Goal: Information Seeking & Learning: Learn about a topic

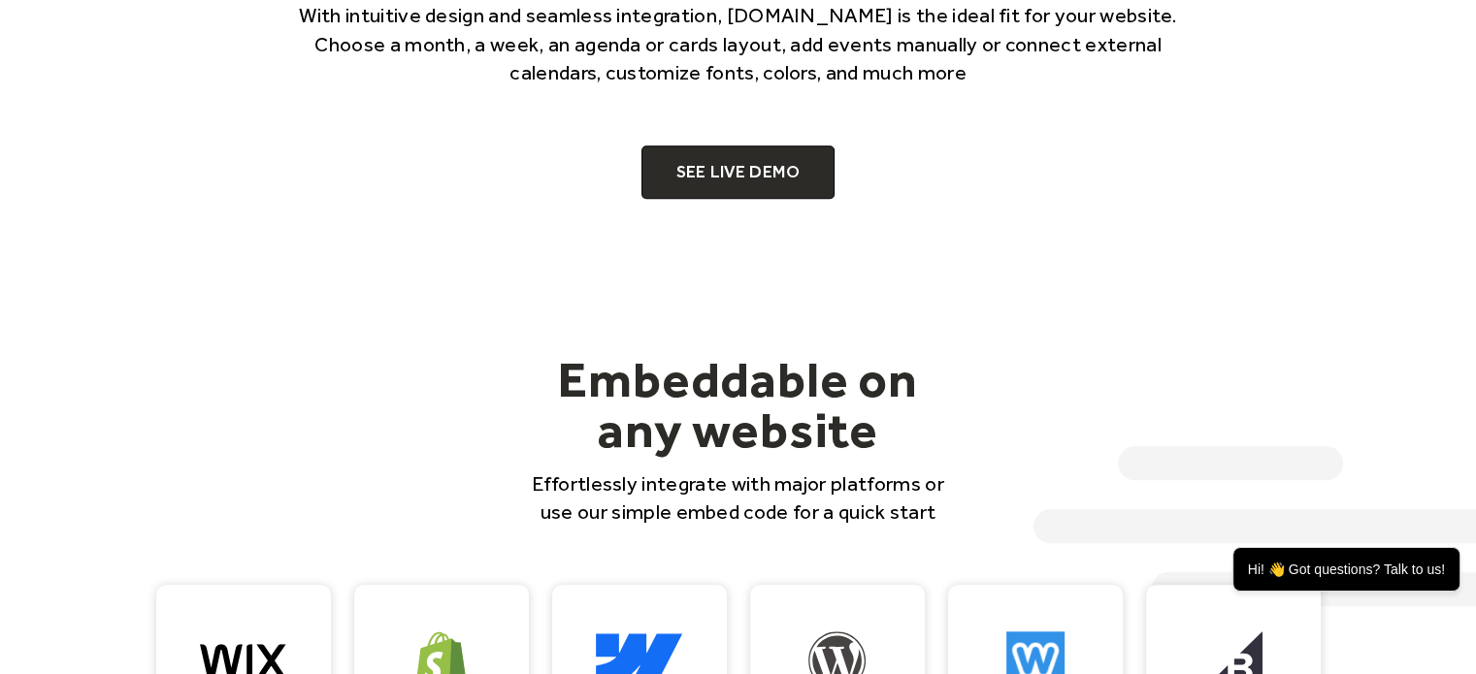
scroll to position [1440, 0]
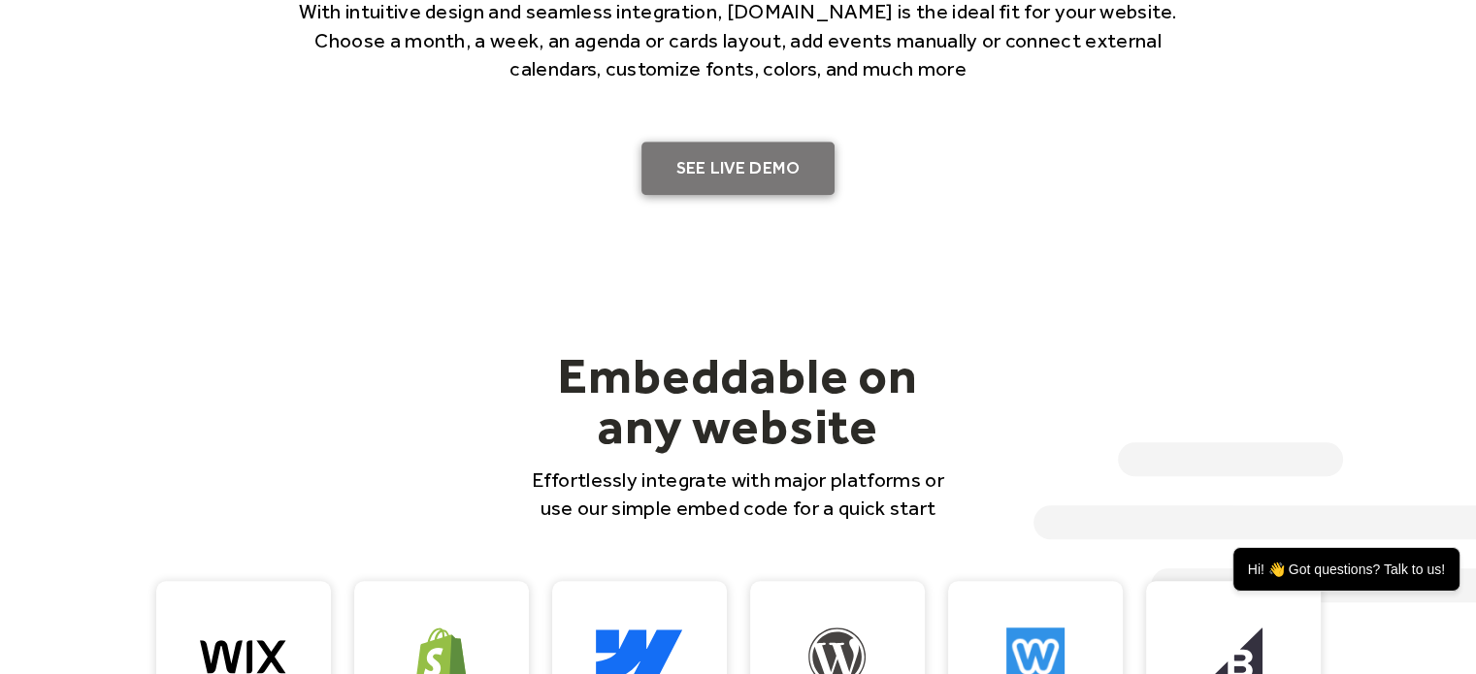
click at [718, 177] on link "SEE LIVE DEMO" at bounding box center [738, 169] width 194 height 54
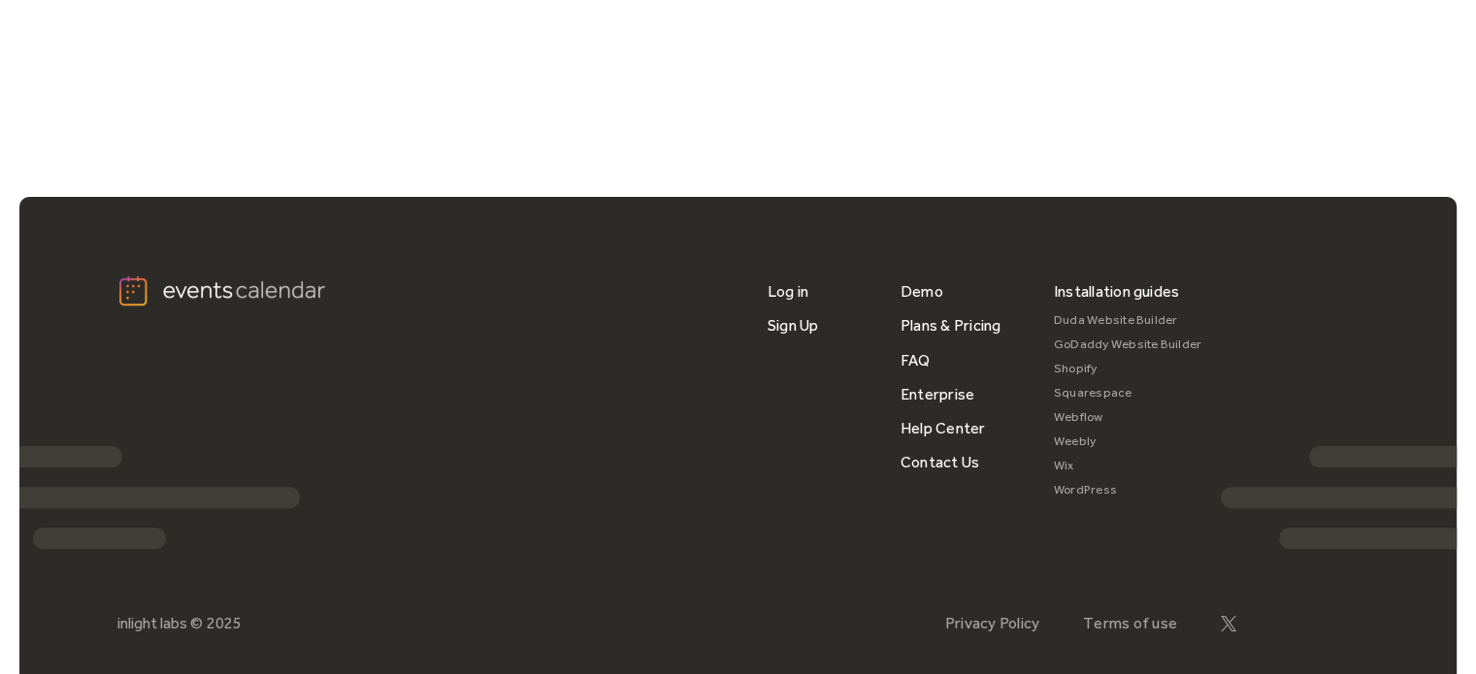
scroll to position [508, 0]
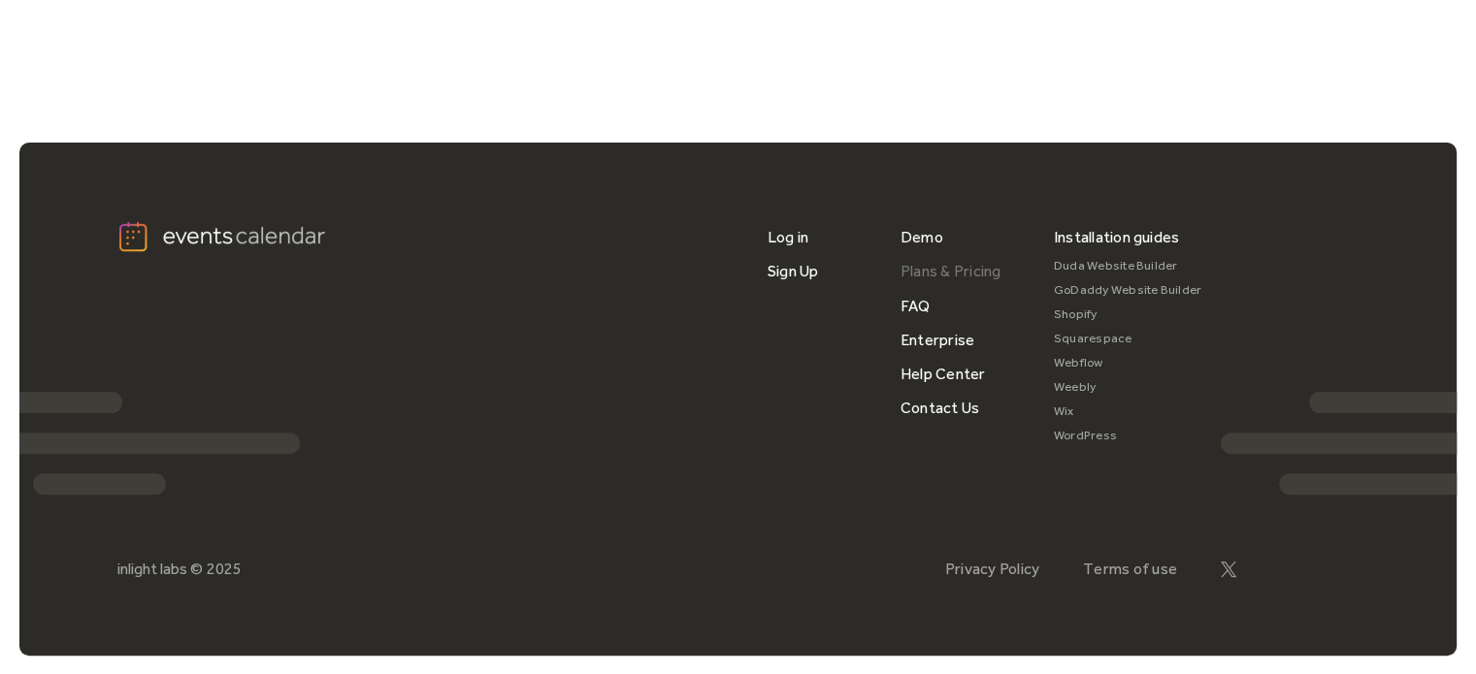
click at [945, 275] on link "Plans & Pricing" at bounding box center [950, 271] width 101 height 34
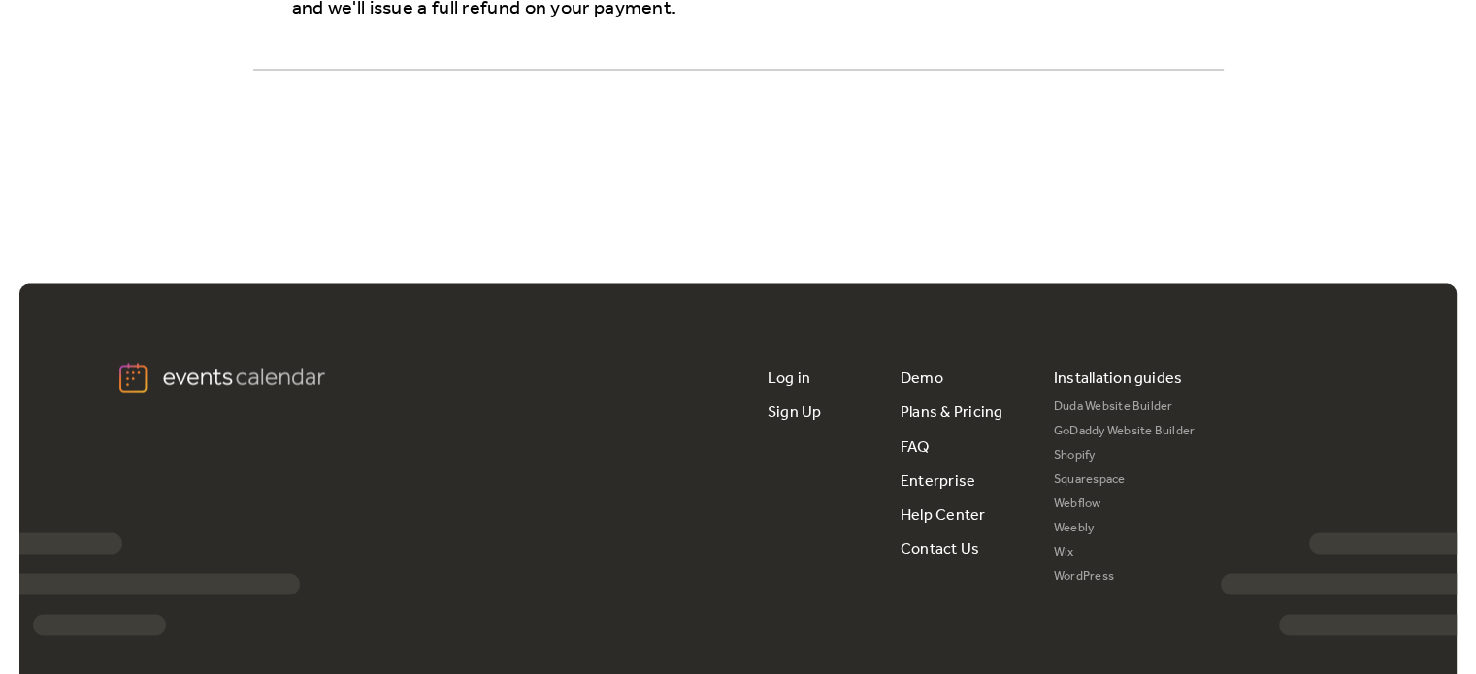
scroll to position [3800, 0]
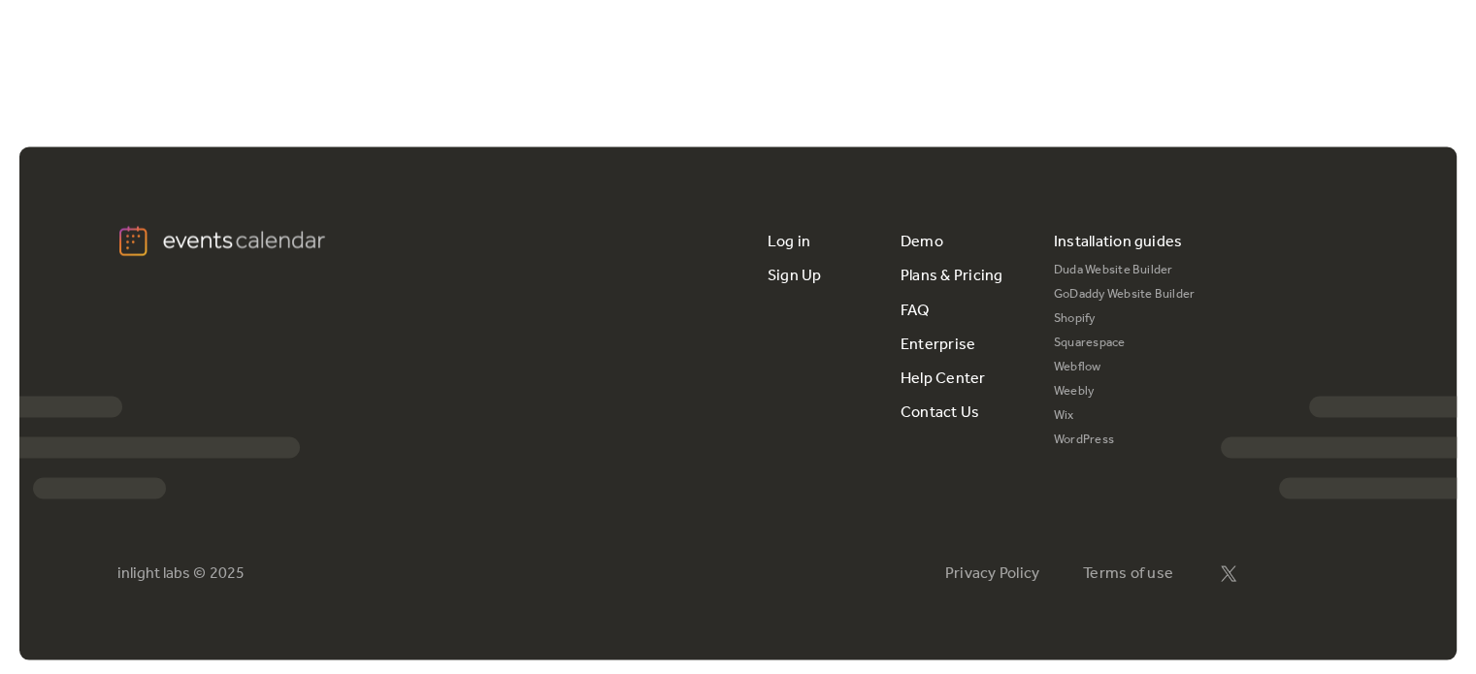
click at [1102, 262] on link "Duda Website Builder" at bounding box center [1125, 271] width 142 height 24
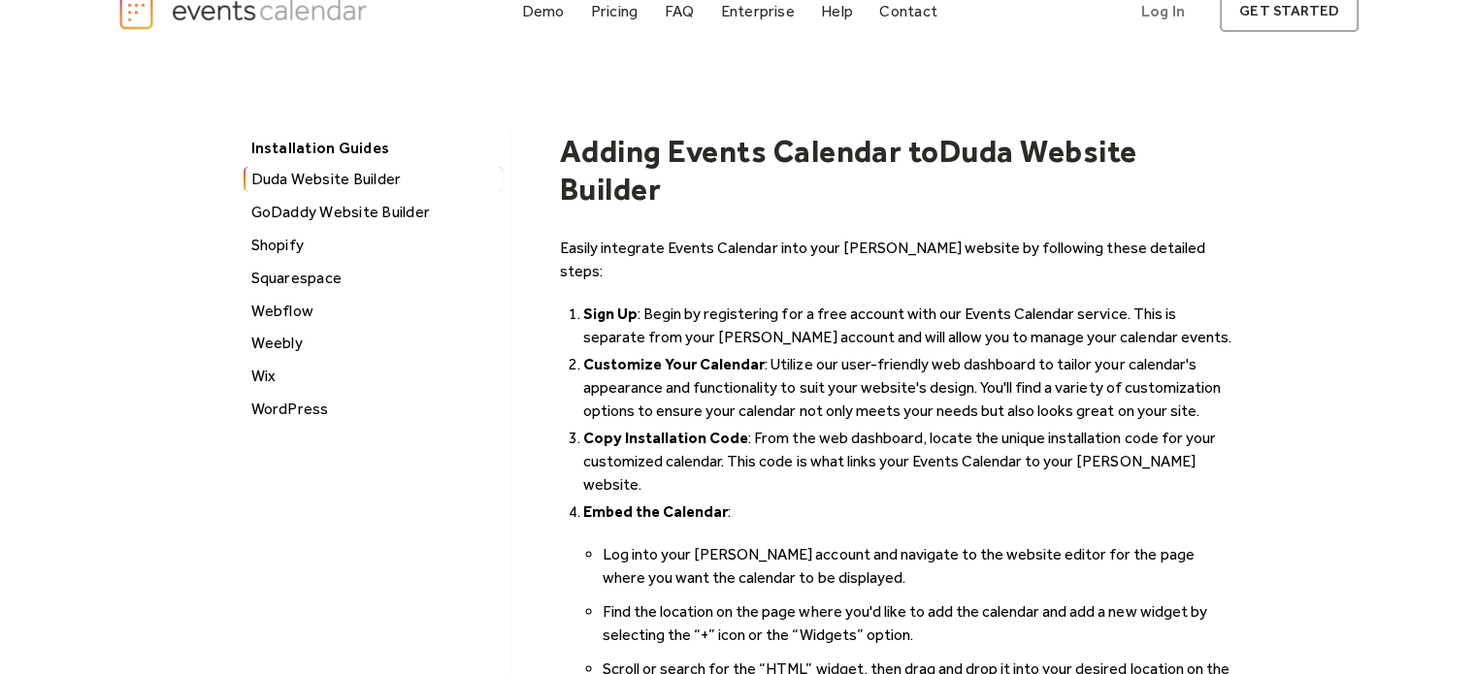
scroll to position [31, 0]
